Goal: Information Seeking & Learning: Learn about a topic

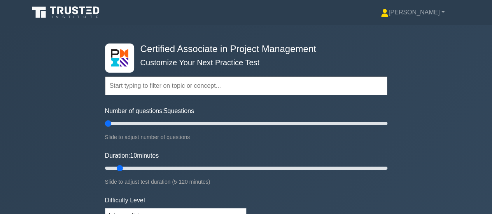
drag, startPoint x: 113, startPoint y: 122, endPoint x: 109, endPoint y: 124, distance: 4.3
type input "5"
click at [109, 124] on input "Number of questions: 5 questions" at bounding box center [246, 123] width 282 height 9
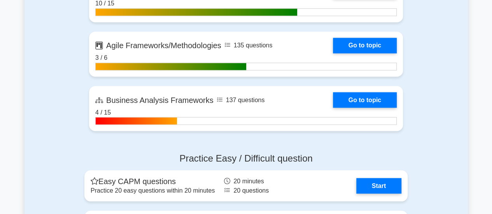
scroll to position [2099, 0]
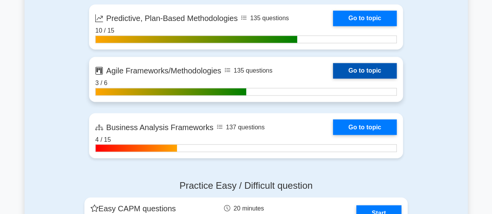
click at [346, 74] on link "Go to topic" at bounding box center [365, 71] width 64 height 16
click at [352, 70] on link "Go to topic" at bounding box center [365, 71] width 64 height 16
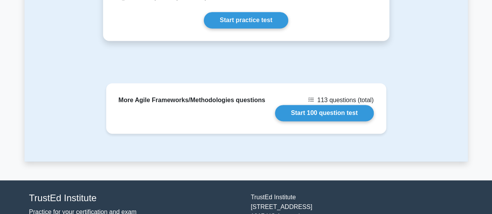
scroll to position [470, 0]
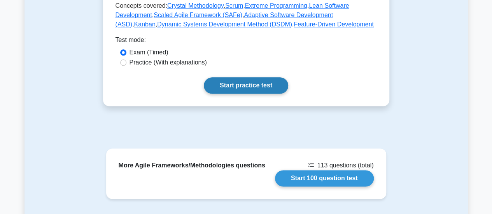
click at [244, 91] on link "Start practice test" at bounding box center [246, 85] width 84 height 16
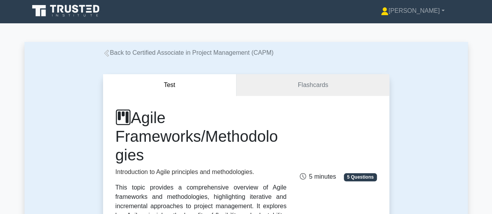
scroll to position [0, 0]
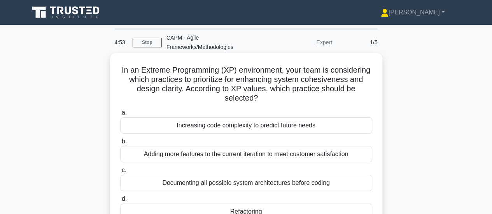
drag, startPoint x: 273, startPoint y: 134, endPoint x: 136, endPoint y: 69, distance: 152.0
click at [136, 69] on div "In an Extreme Programming (XP) environment, your team is considering which prac…" at bounding box center [246, 142] width 266 height 172
copy div "In an Extreme Programming (XP) environment, your team is considering which prac…"
click at [215, 184] on div "Documenting all possible system architectures before coding" at bounding box center [246, 183] width 252 height 16
click at [120, 173] on input "c. Documenting all possible system architectures before coding" at bounding box center [120, 170] width 0 height 5
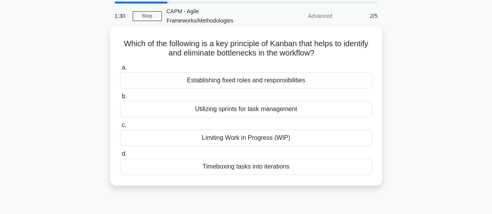
scroll to position [39, 0]
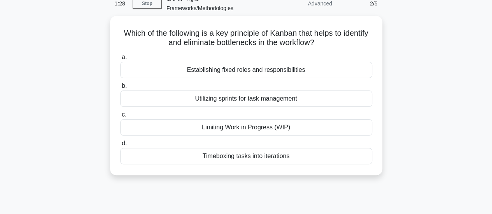
drag, startPoint x: 304, startPoint y: 158, endPoint x: 89, endPoint y: 26, distance: 252.3
click at [89, 26] on div "Which of the following is a key principle of Kanban that helps to identify and …" at bounding box center [245, 100] width 443 height 169
copy div "Which of the following is a key principle of Kanban that helps to identify and …"
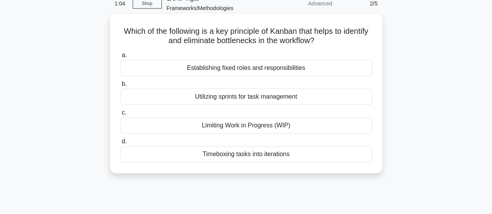
click at [232, 123] on div "Limiting Work in Progress (WIP)" at bounding box center [246, 125] width 252 height 16
click at [120, 115] on input "c. Limiting Work in Progress (WIP)" at bounding box center [120, 112] width 0 height 5
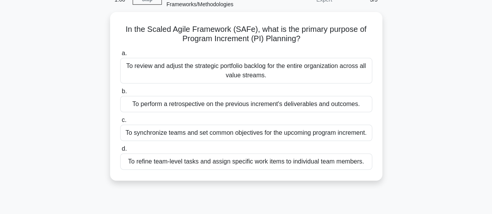
scroll to position [0, 0]
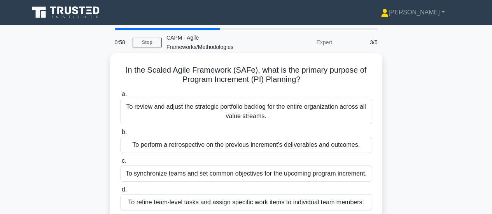
drag, startPoint x: 366, startPoint y: 125, endPoint x: 126, endPoint y: 64, distance: 248.0
click at [126, 64] on div "In the Scaled Agile Framework (SAFe), what is the primary purpose of Program In…" at bounding box center [246, 137] width 266 height 162
copy div "n the Scaled Agile Framework (SAFe), what is the primary purpose of Program Inc…"
click at [170, 201] on div "To refine team-level tasks and assign specific work items to individual team me…" at bounding box center [246, 202] width 252 height 16
click at [120, 192] on input "d. To refine team-level tasks and assign specific work items to individual team…" at bounding box center [120, 189] width 0 height 5
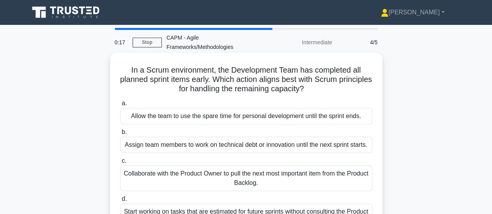
drag, startPoint x: 293, startPoint y: 143, endPoint x: 118, endPoint y: 60, distance: 193.7
click at [118, 60] on div "In a Scrum environment, the Development Team has completed all planned sprint i…" at bounding box center [246, 146] width 266 height 181
copy div "In a Scrum environment, the Development Team has completed all planned sprint i…"
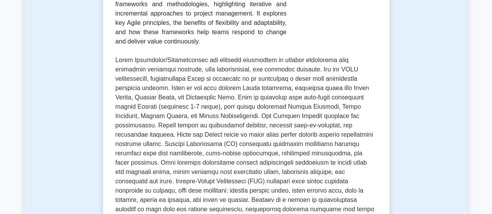
scroll to position [389, 0]
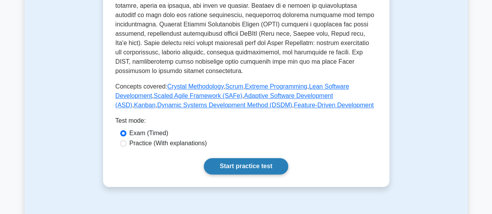
click at [231, 165] on link "Start practice test" at bounding box center [246, 166] width 84 height 16
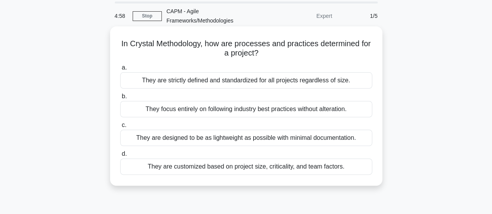
scroll to position [39, 0]
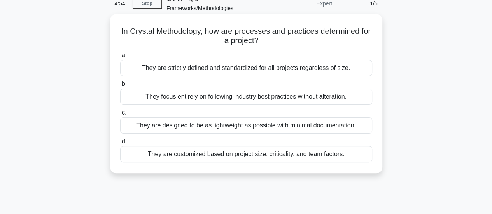
drag, startPoint x: 350, startPoint y: 155, endPoint x: 117, endPoint y: 32, distance: 264.3
click at [117, 32] on div "In Crystal Methodology, how are processes and practices determined for a projec…" at bounding box center [246, 93] width 266 height 153
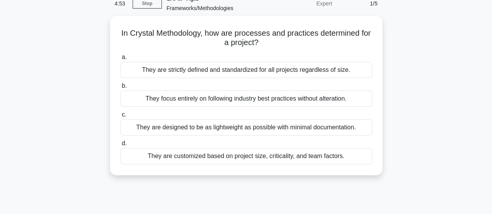
copy div "In Crystal Methodology, how are processes and practices determined for a projec…"
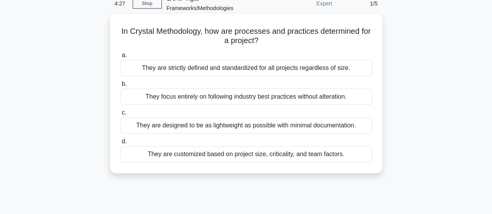
click at [216, 129] on div "They are designed to be as lightweight as possible with minimal documentation." at bounding box center [246, 125] width 252 height 16
click at [120, 115] on input "c. They are designed to be as lightweight as possible with minimal documentatio…" at bounding box center [120, 112] width 0 height 5
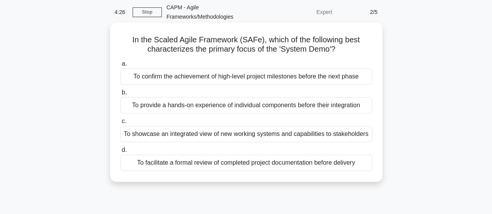
scroll to position [0, 0]
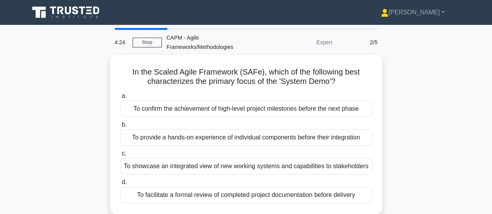
drag, startPoint x: 358, startPoint y: 196, endPoint x: 85, endPoint y: 60, distance: 305.1
click at [85, 60] on div "In the Scaled Agile Framework (SAFe), which of the following best characterizes…" at bounding box center [245, 139] width 443 height 169
copy div "In the Scaled Agile Framework (SAFe), which of the following best characterizes…"
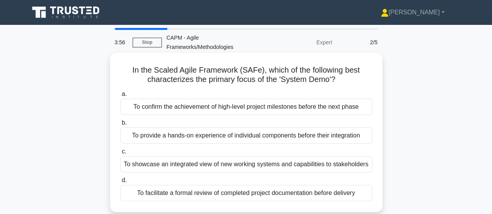
click at [229, 109] on div "To confirm the achievement of high-level project milestones before the next pha…" at bounding box center [246, 107] width 252 height 16
click at [120, 97] on input "a. To confirm the achievement of high-level project milestones before the next …" at bounding box center [120, 94] width 0 height 5
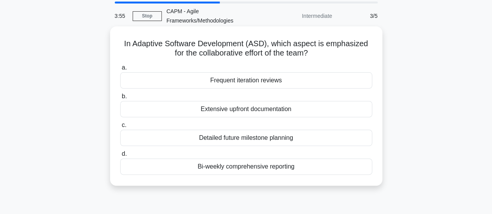
scroll to position [39, 0]
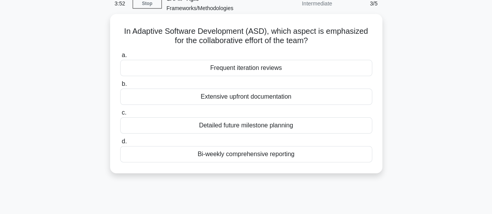
drag, startPoint x: 313, startPoint y: 155, endPoint x: 119, endPoint y: 26, distance: 233.6
click at [119, 26] on div "In Adaptive Software Development (ASD), which aspect is emphasized for the coll…" at bounding box center [246, 93] width 266 height 153
copy div "In Adaptive Software Development (ASD), which aspect is emphasized for the coll…"
click at [270, 68] on div "Frequent iteration reviews" at bounding box center [246, 68] width 252 height 16
click at [120, 58] on input "a. Frequent iteration reviews" at bounding box center [120, 55] width 0 height 5
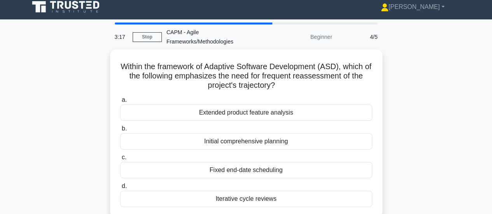
scroll to position [0, 0]
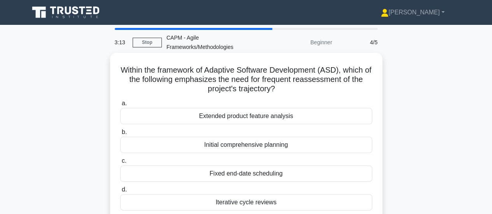
drag, startPoint x: 295, startPoint y: 122, endPoint x: 121, endPoint y: 60, distance: 184.8
click at [121, 60] on div "Within the framework of Adaptive Software Development (ASD), which of the follo…" at bounding box center [246, 137] width 266 height 162
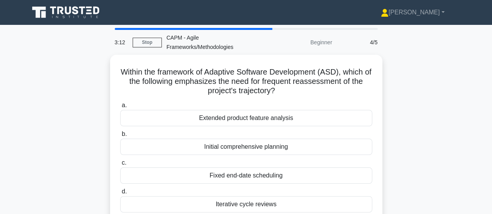
copy div "Within the framework of Adaptive Software Development (ASD), which of the follo…"
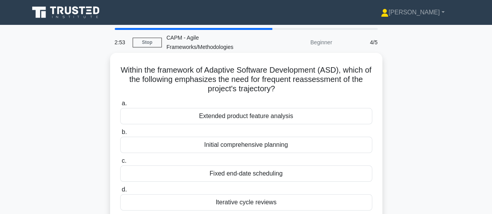
click at [250, 199] on div "Iterative cycle reviews" at bounding box center [246, 202] width 252 height 16
click at [120, 192] on input "d. Iterative cycle reviews" at bounding box center [120, 189] width 0 height 5
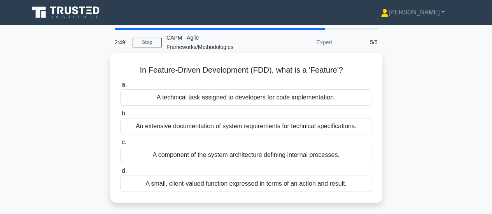
drag, startPoint x: 349, startPoint y: 179, endPoint x: 122, endPoint y: 59, distance: 256.1
click at [122, 59] on div "In Feature-Driven Development (FDD), what is a 'Feature'? .spinner_0XTQ{transfo…" at bounding box center [246, 128] width 266 height 144
copy div "In Feature-Driven Development (FDD), what is a 'Feature'? .spinner_0XTQ{transfo…"
click at [257, 129] on div "An extensive documentation of system requirements for technical specifications." at bounding box center [246, 126] width 252 height 16
click at [120, 116] on input "b. An extensive documentation of system requirements for technical specificatio…" at bounding box center [120, 113] width 0 height 5
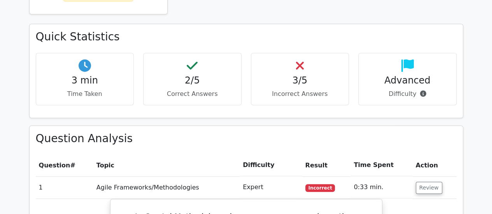
scroll to position [233, 0]
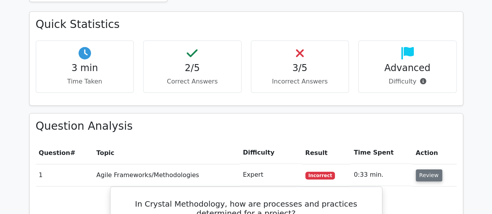
click at [424, 177] on button "Review" at bounding box center [429, 175] width 26 height 12
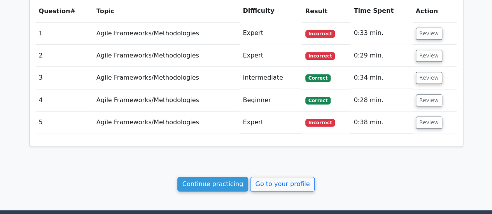
scroll to position [389, 0]
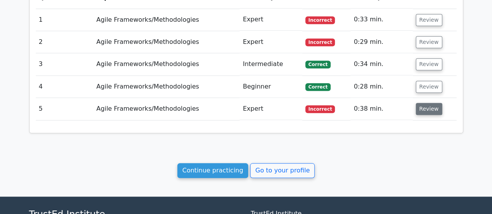
click at [427, 108] on button "Review" at bounding box center [429, 109] width 26 height 12
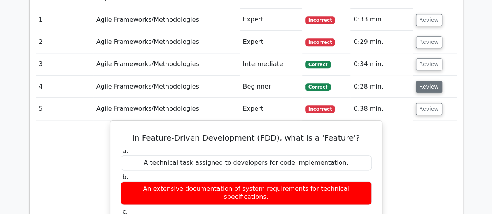
click at [428, 88] on button "Review" at bounding box center [429, 87] width 26 height 12
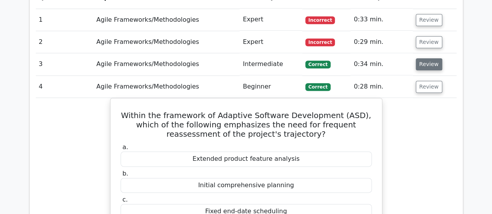
click at [433, 61] on button "Review" at bounding box center [429, 64] width 26 height 12
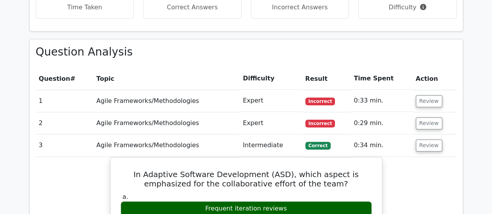
scroll to position [272, 0]
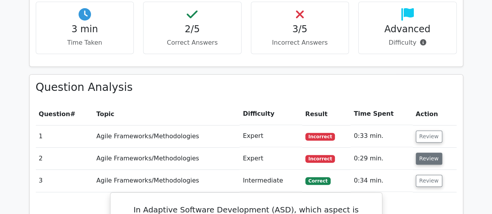
click at [421, 159] on button "Review" at bounding box center [429, 159] width 26 height 12
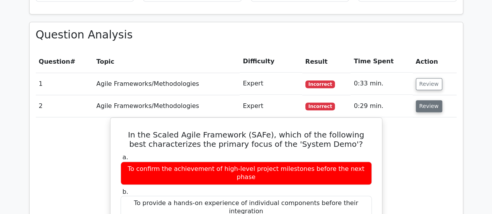
scroll to position [311, 0]
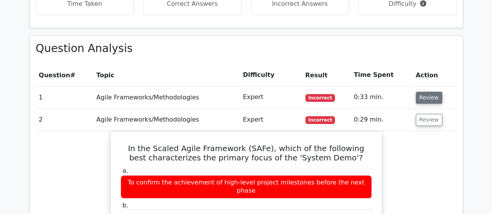
click at [431, 96] on button "Review" at bounding box center [429, 98] width 26 height 12
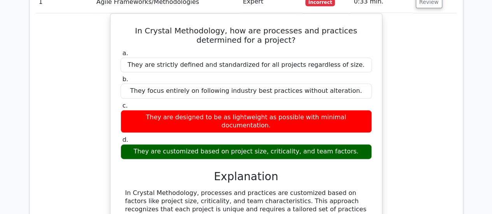
scroll to position [428, 0]
